Goal: Transaction & Acquisition: Purchase product/service

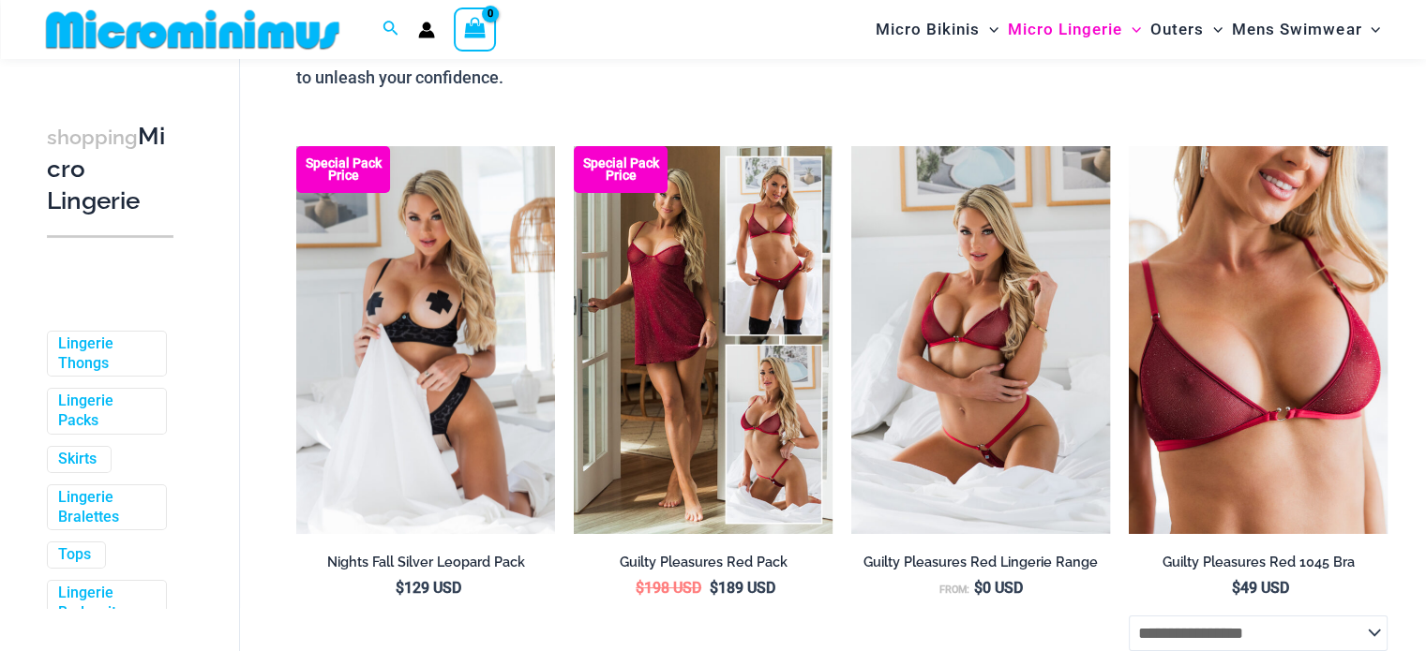
scroll to position [265, 0]
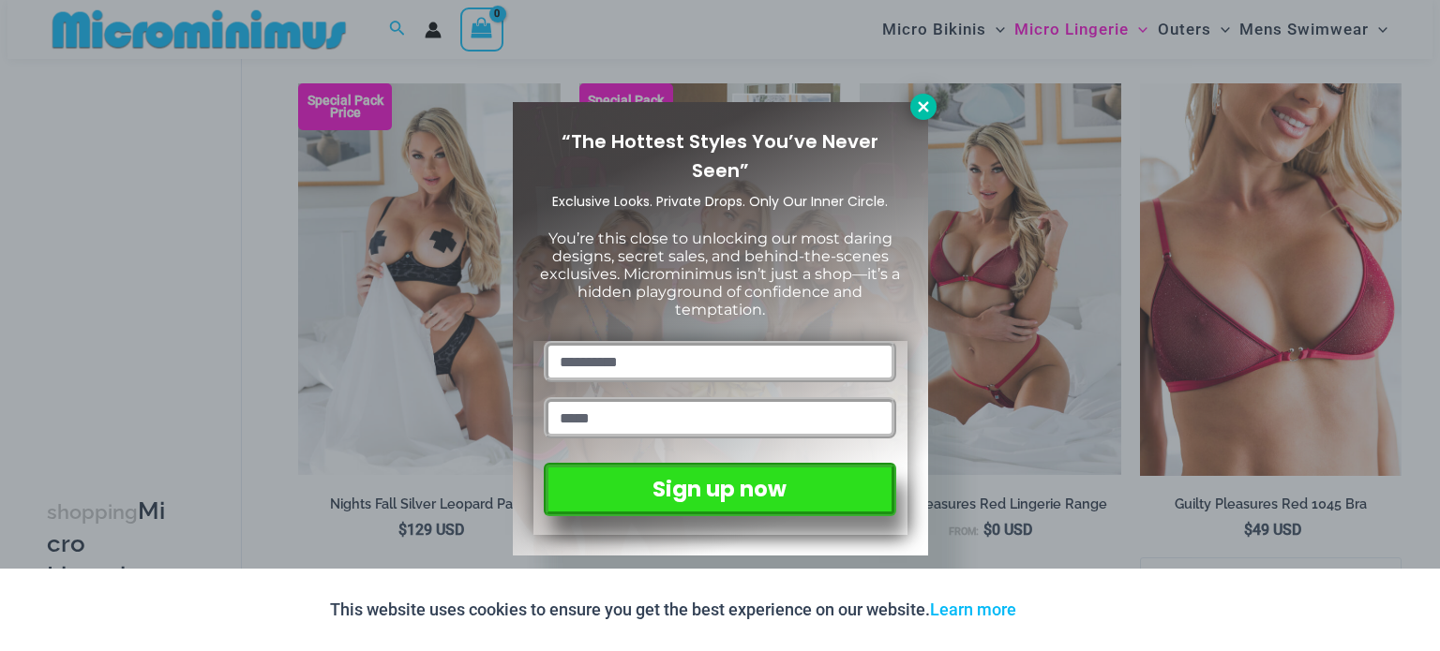
click at [919, 105] on icon at bounding box center [923, 106] width 17 height 17
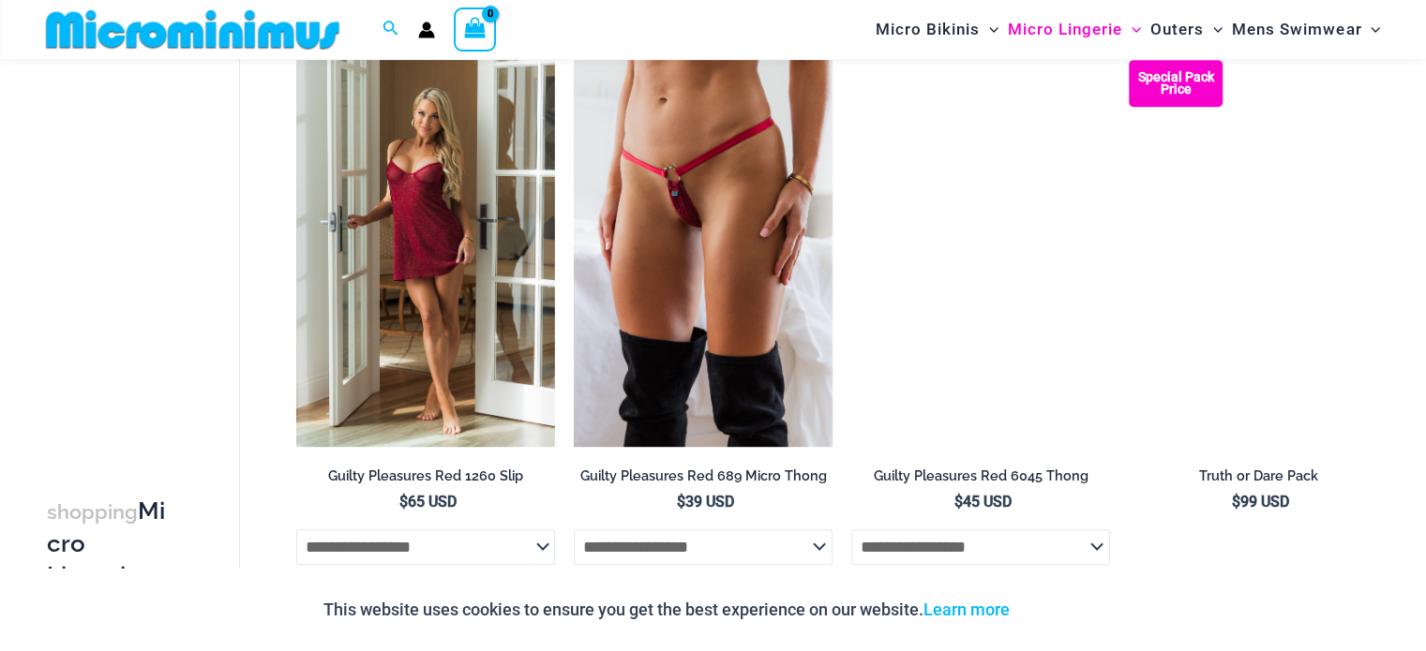
scroll to position [873, 0]
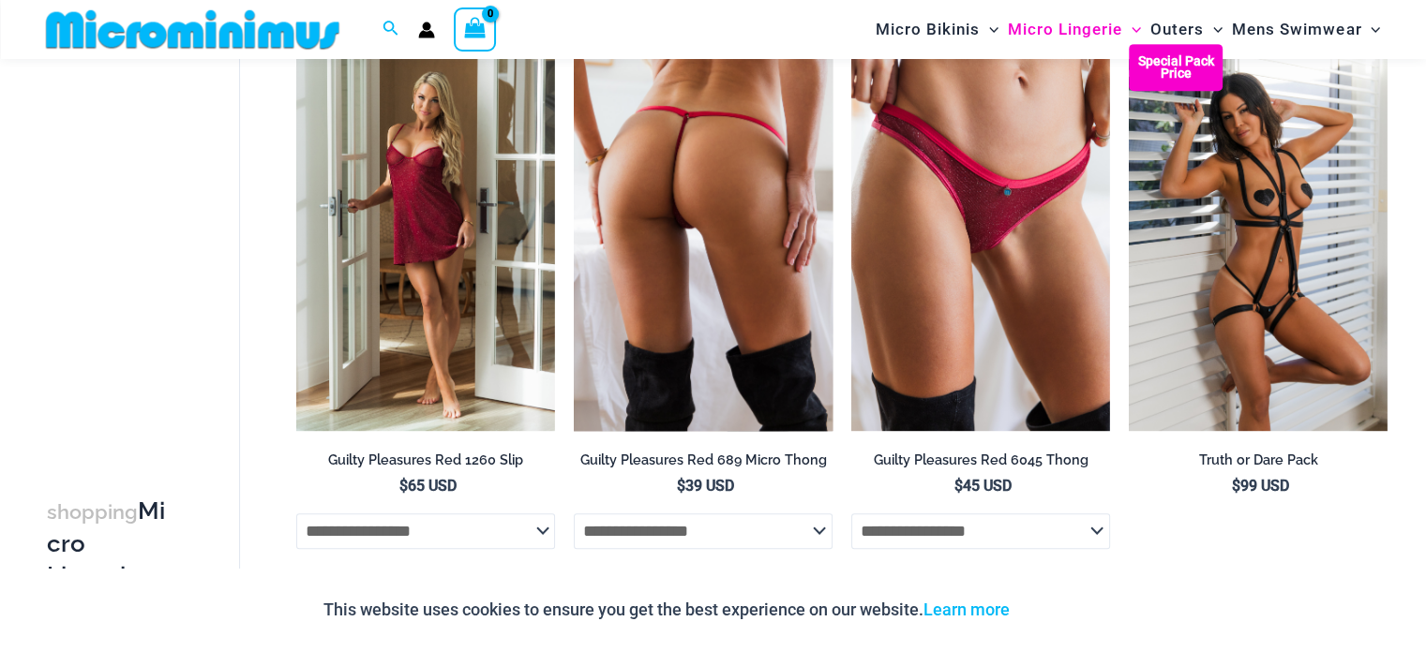
click at [679, 185] on img at bounding box center [703, 238] width 259 height 388
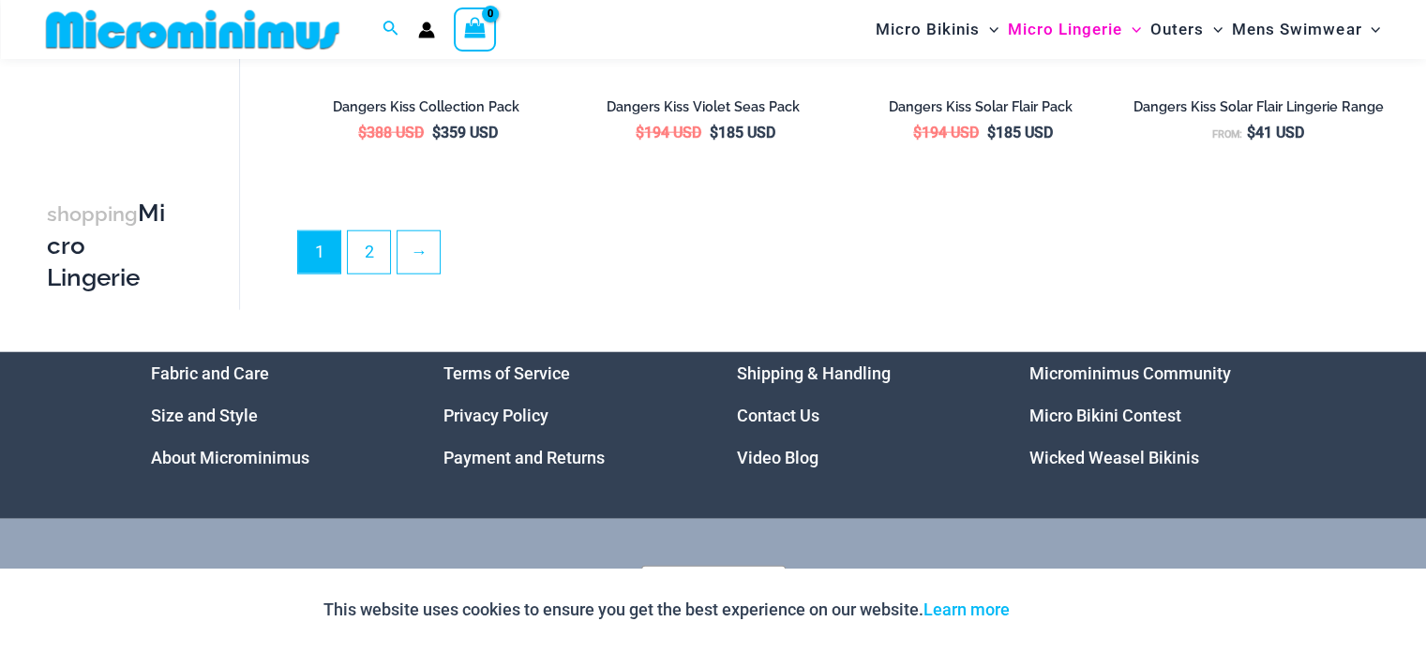
scroll to position [4674, 0]
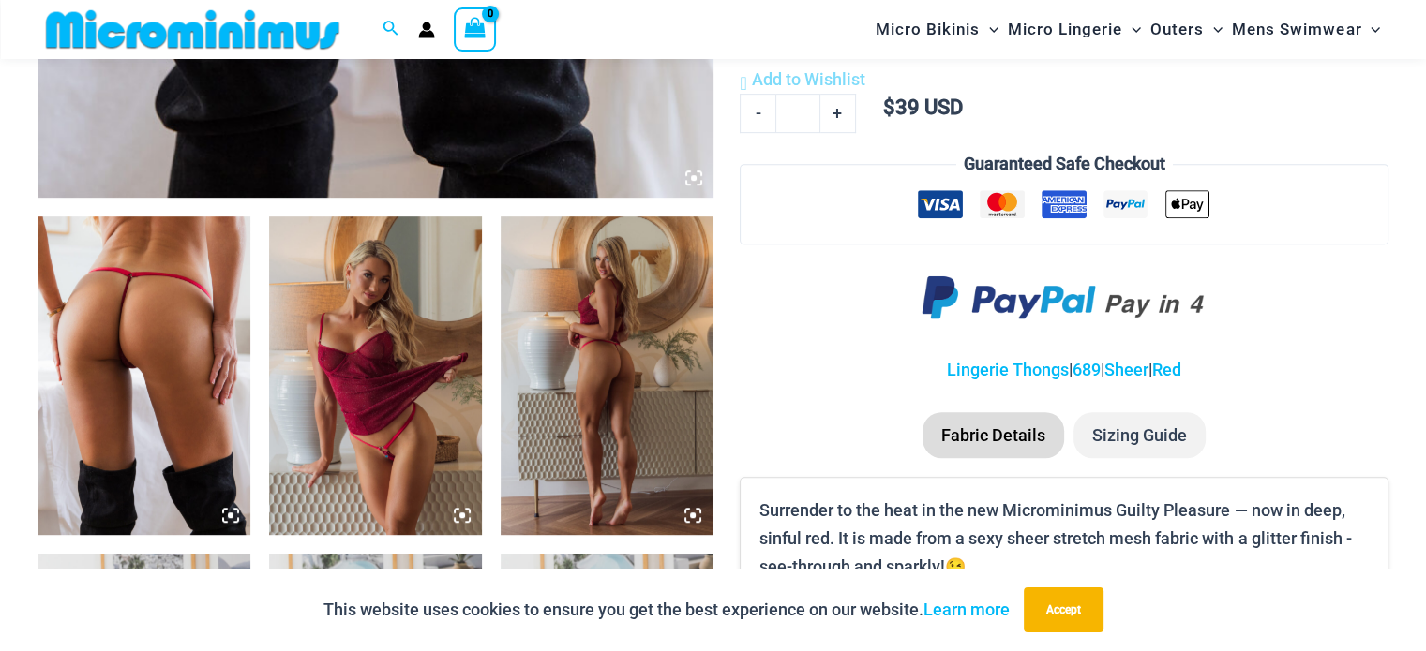
scroll to position [986, 0]
click at [109, 364] on img at bounding box center [143, 376] width 213 height 319
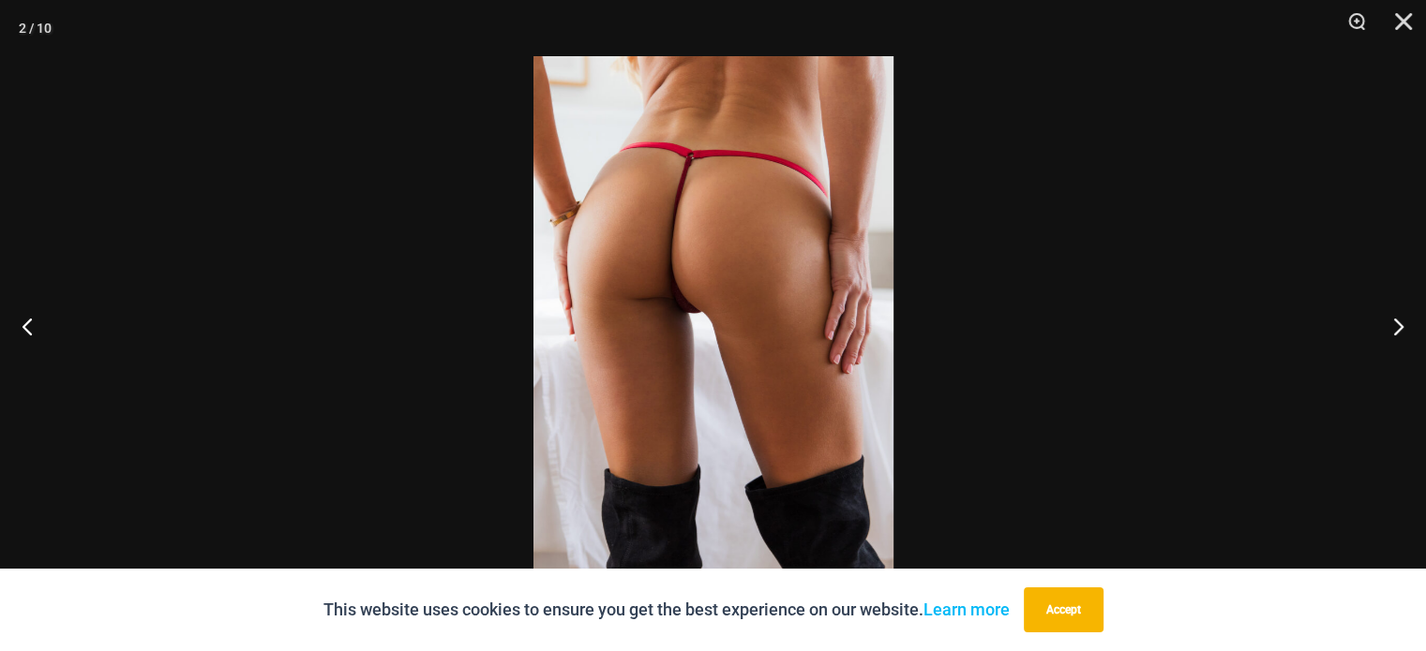
click at [722, 303] on img at bounding box center [713, 325] width 360 height 539
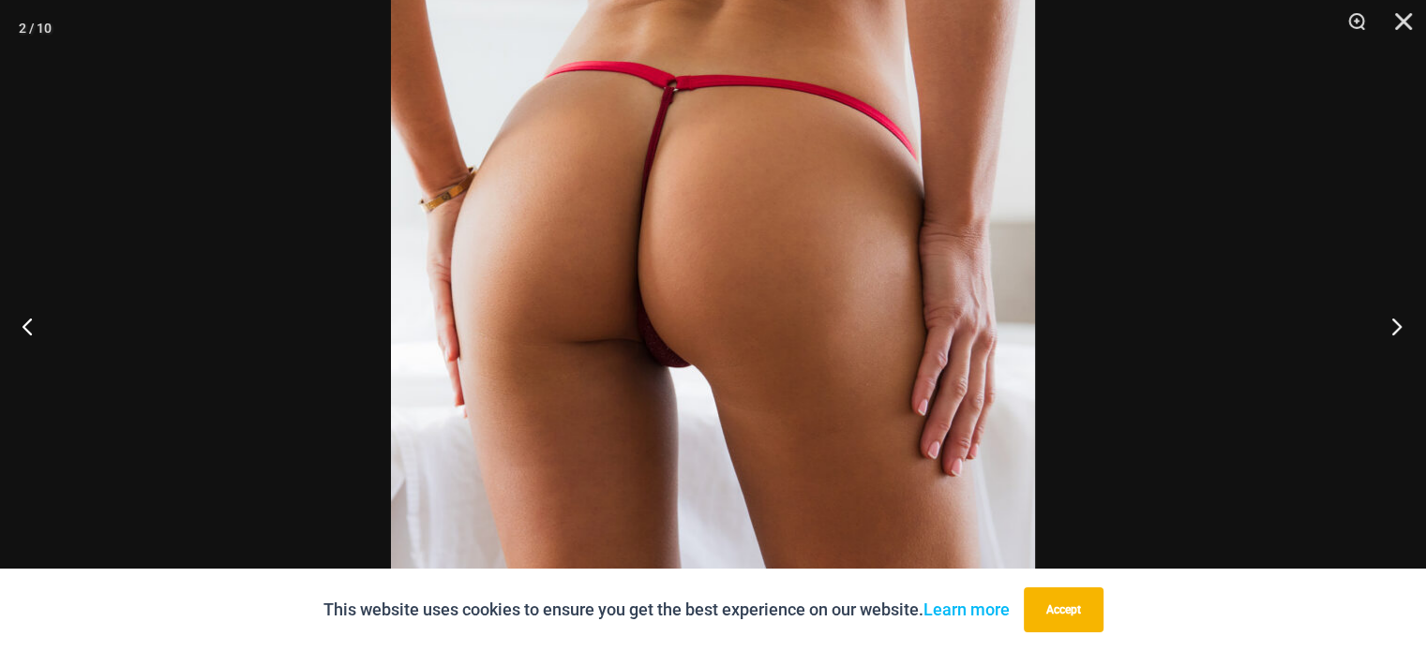
click at [1398, 330] on button "Next" at bounding box center [1390, 326] width 70 height 94
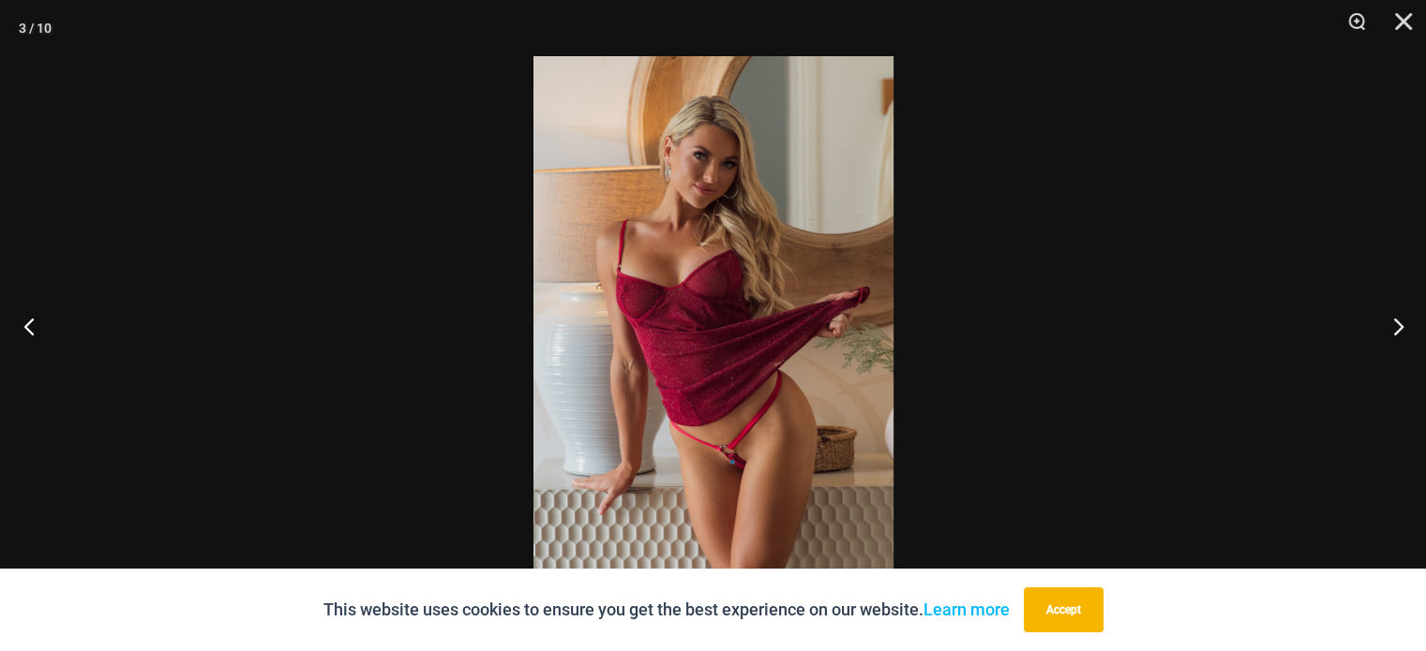
click at [21, 333] on button "Previous" at bounding box center [35, 326] width 70 height 94
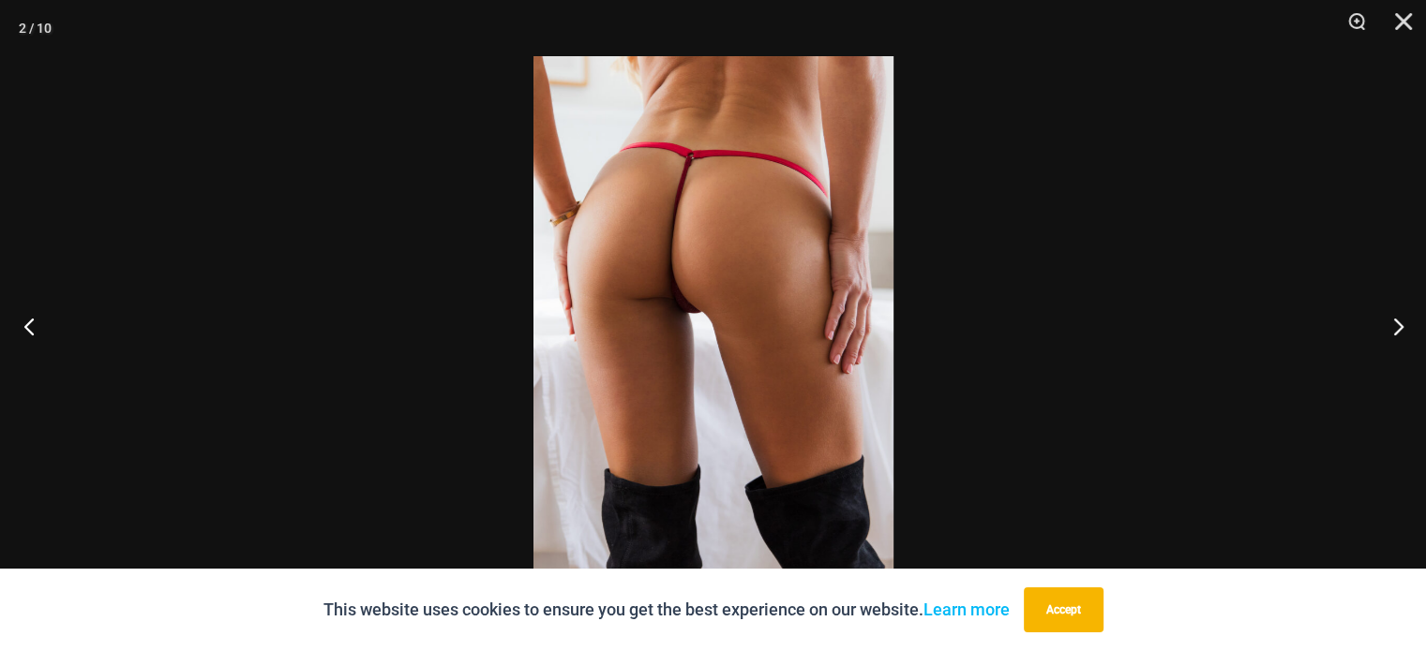
click at [21, 333] on button "Previous" at bounding box center [35, 326] width 70 height 94
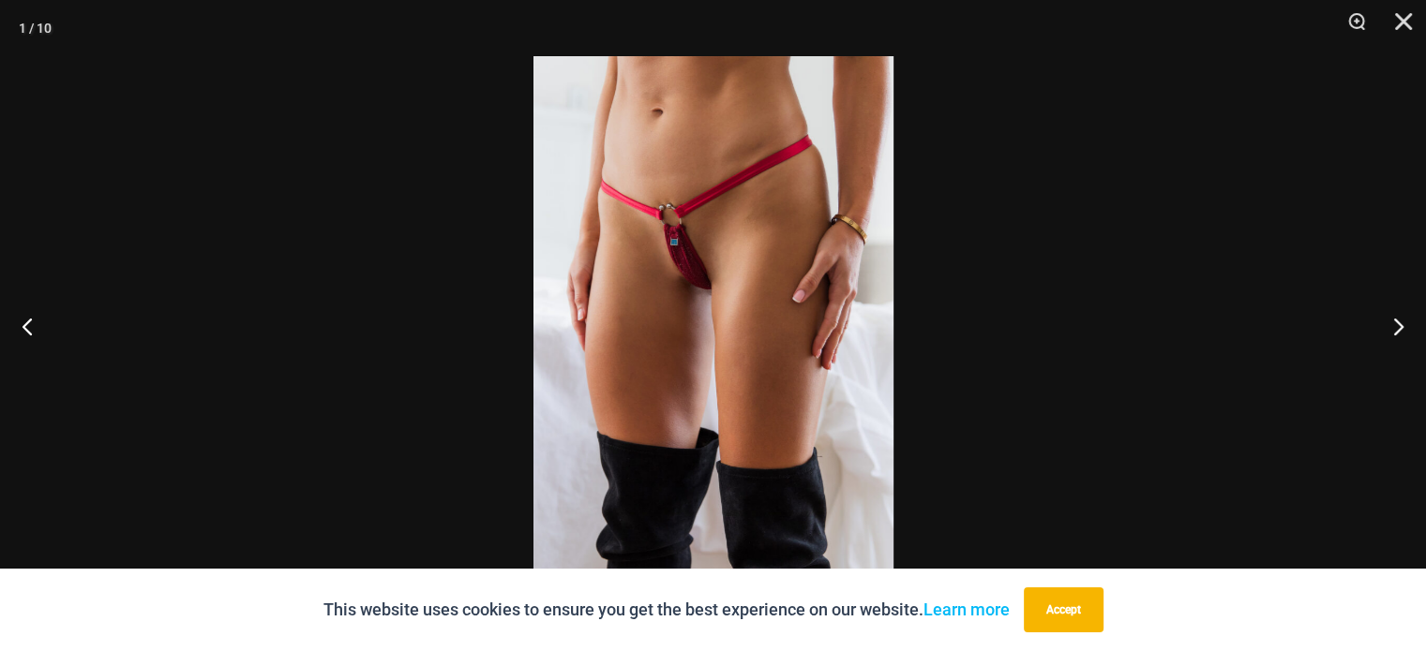
click at [700, 277] on img at bounding box center [713, 325] width 360 height 539
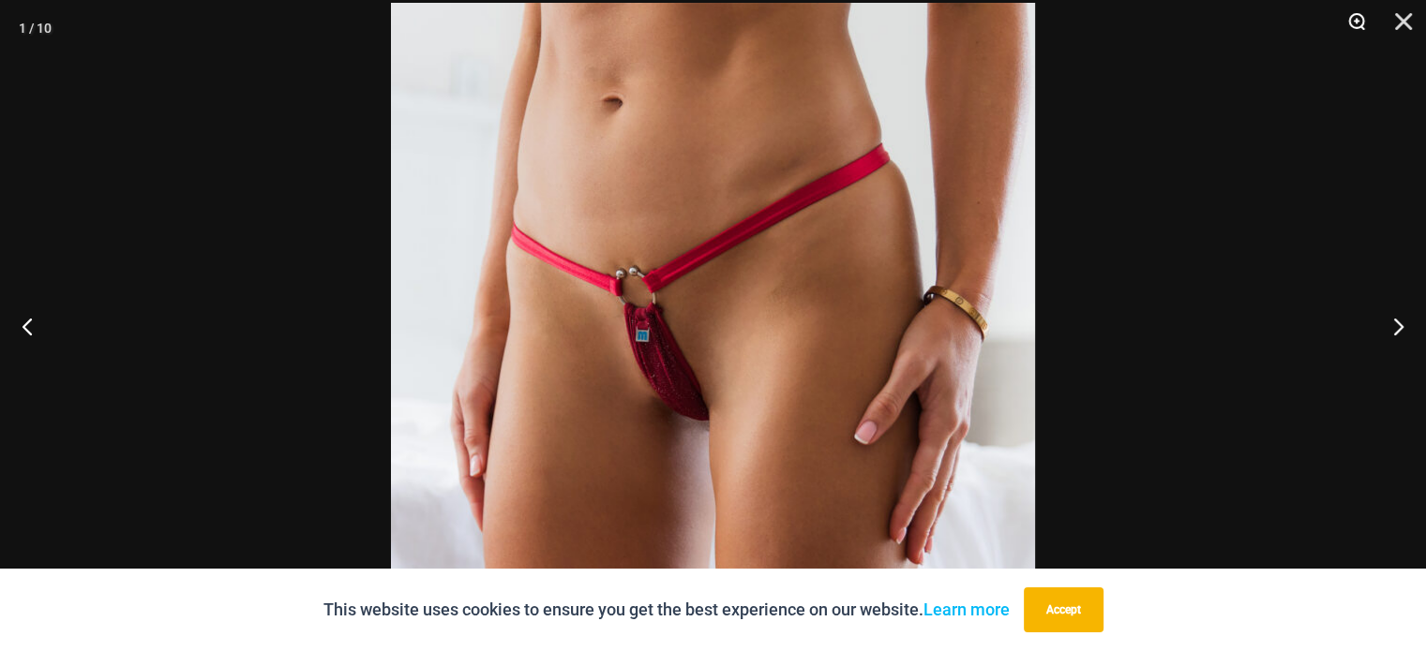
click at [1355, 18] on button "Zoom" at bounding box center [1349, 28] width 47 height 56
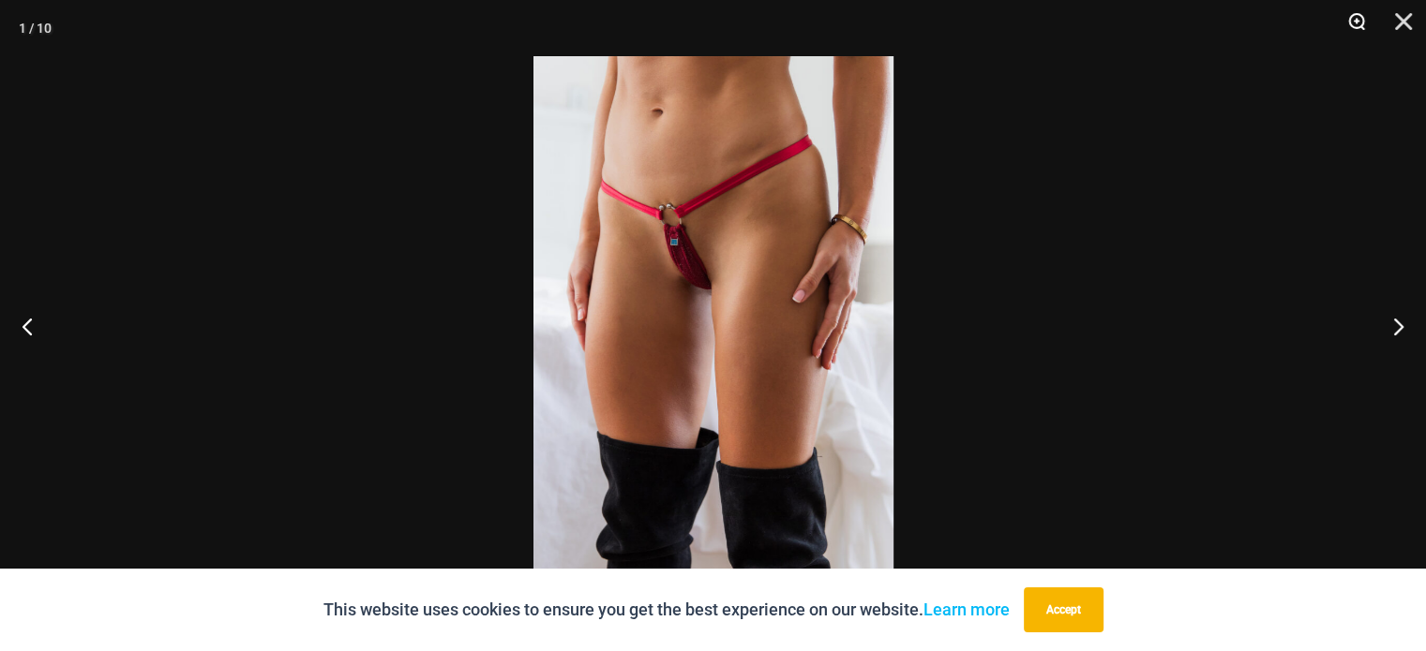
click at [1355, 18] on button "Zoom" at bounding box center [1349, 28] width 47 height 56
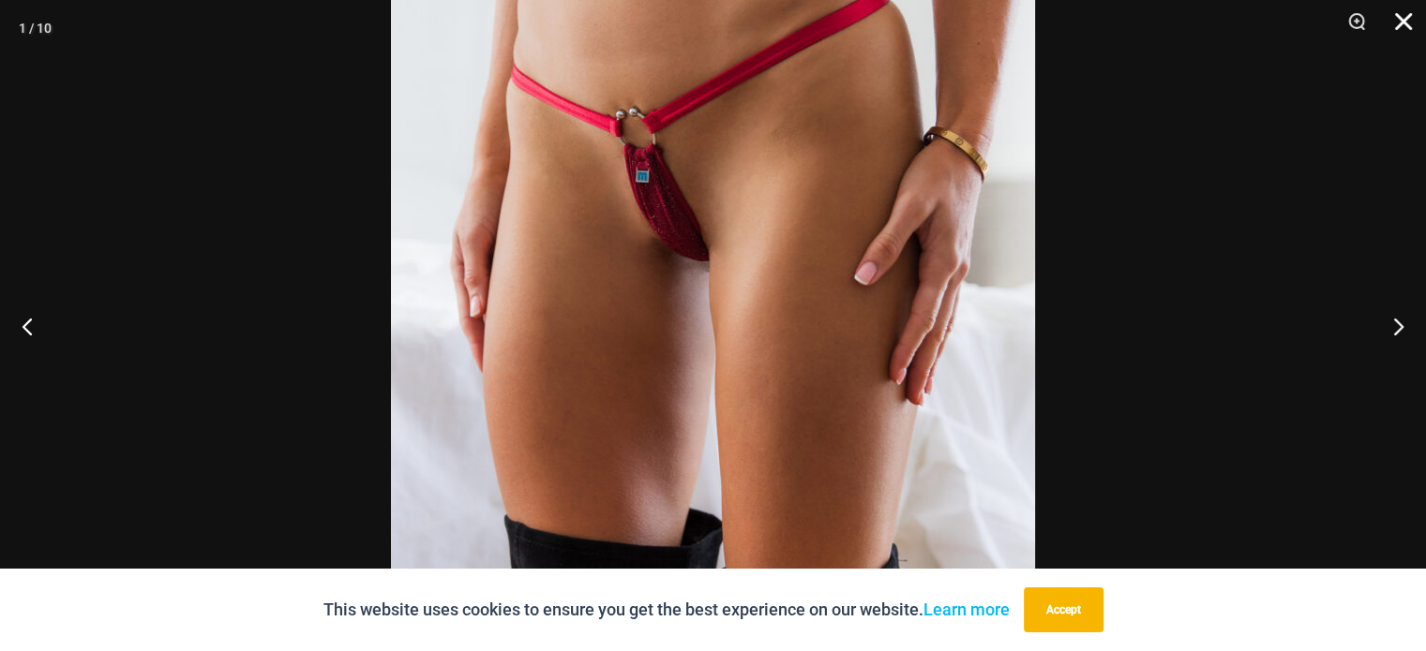
click at [1408, 18] on button "Close" at bounding box center [1396, 28] width 47 height 56
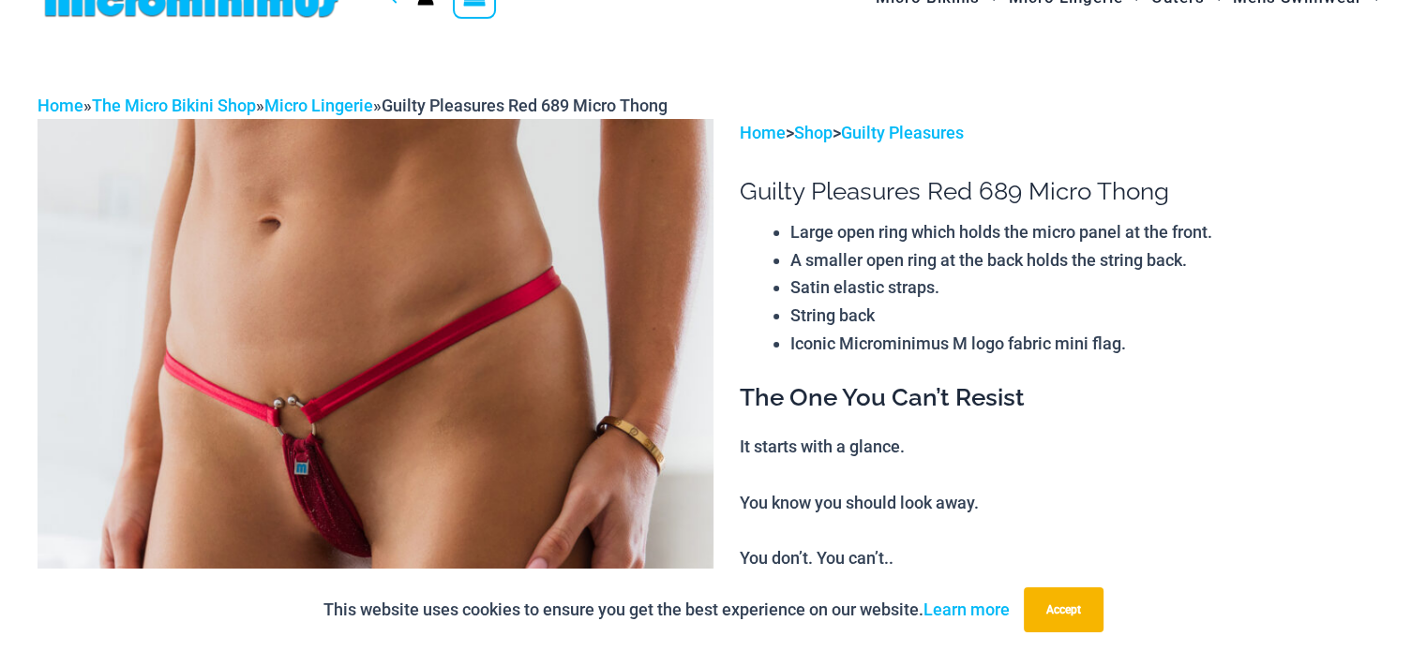
scroll to position [0, 0]
